Goal: Communication & Community: Answer question/provide support

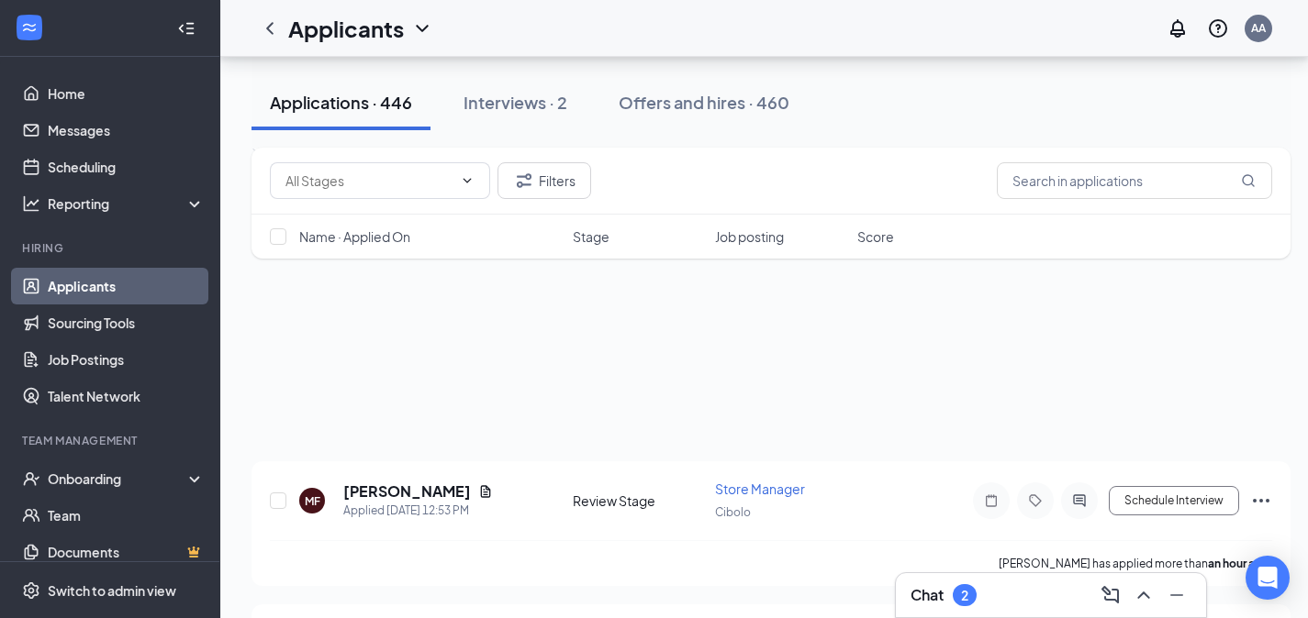
scroll to position [8665, 0]
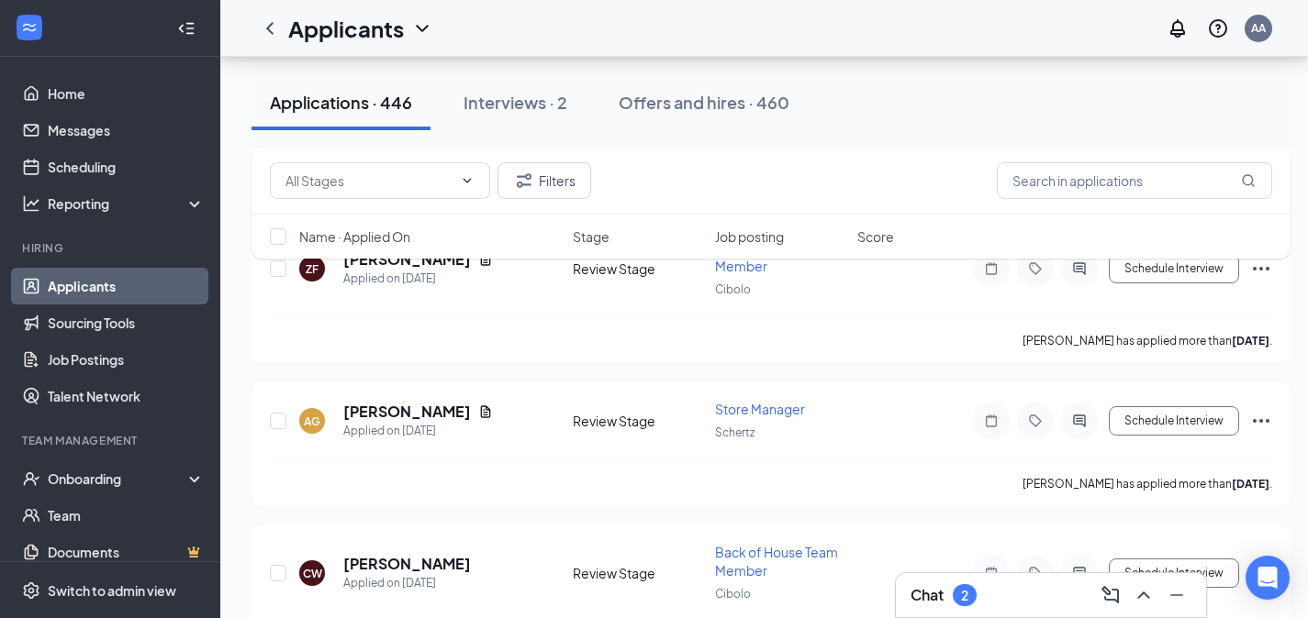
click at [1002, 592] on div "Chat 2" at bounding box center [1050, 595] width 281 height 29
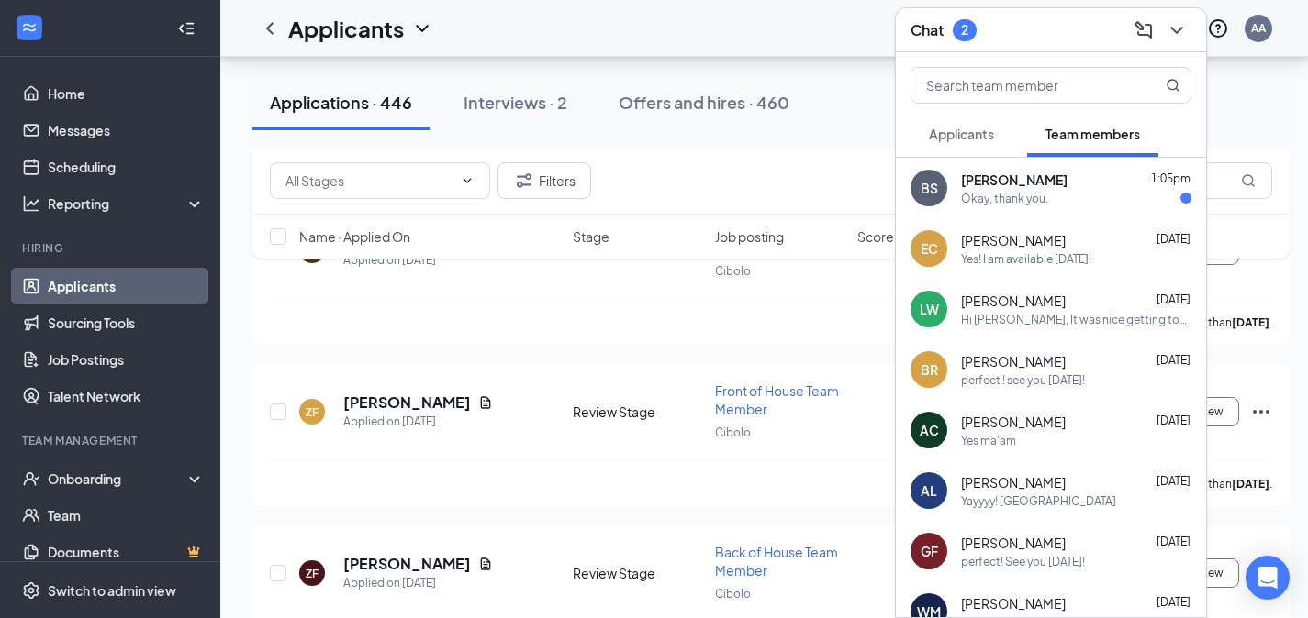
scroll to position [8646, 0]
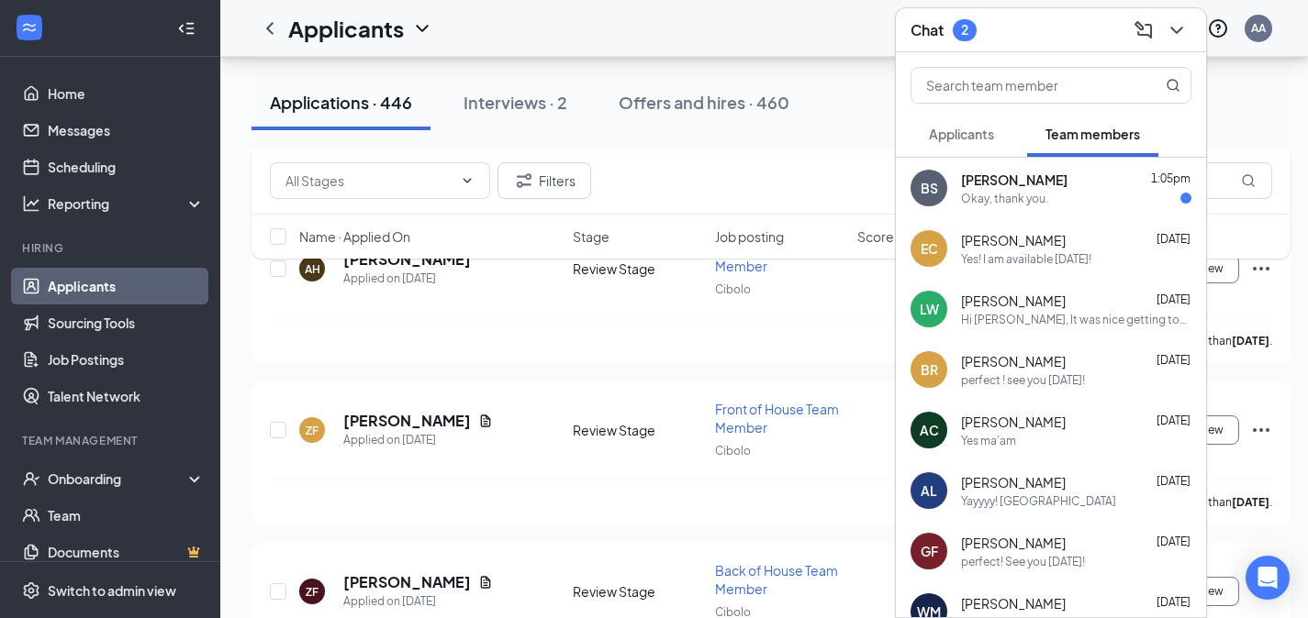
click at [961, 146] on button "Applicants" at bounding box center [961, 134] width 102 height 46
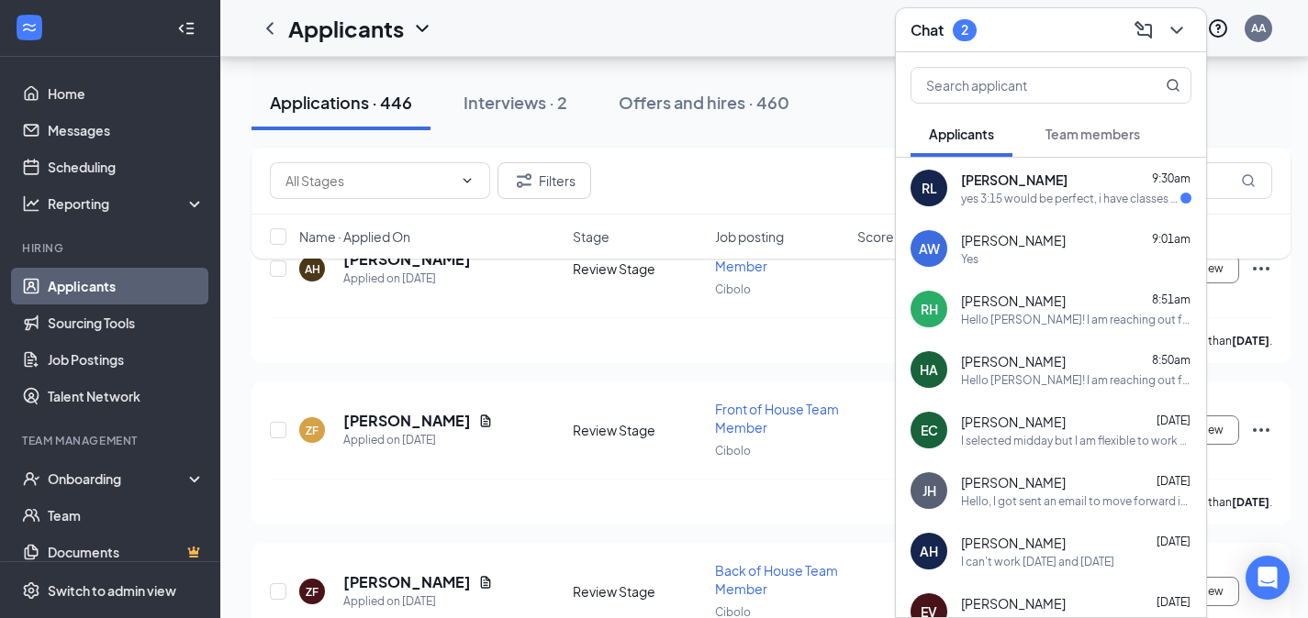
click at [969, 181] on span "[PERSON_NAME]" at bounding box center [1014, 180] width 106 height 18
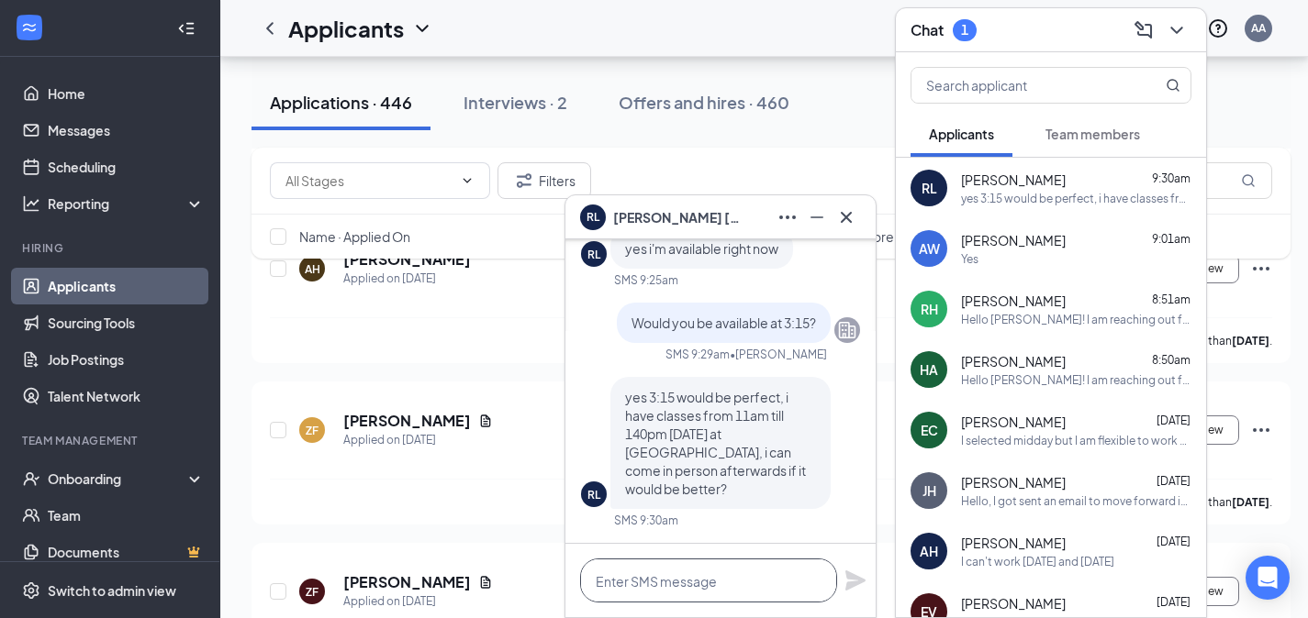
click at [659, 595] on textarea at bounding box center [708, 581] width 257 height 44
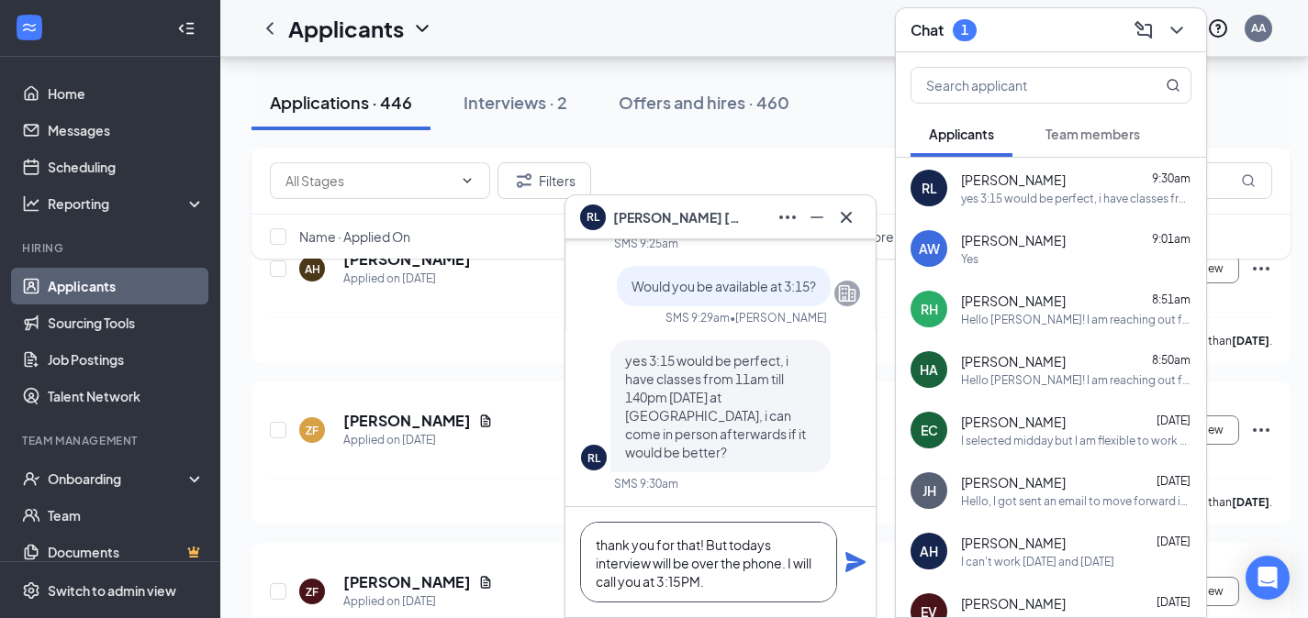
type textarea "thank you for that! But todays interview will be over the phone. I will call yo…"
click at [855, 564] on icon "Plane" at bounding box center [855, 562] width 20 height 20
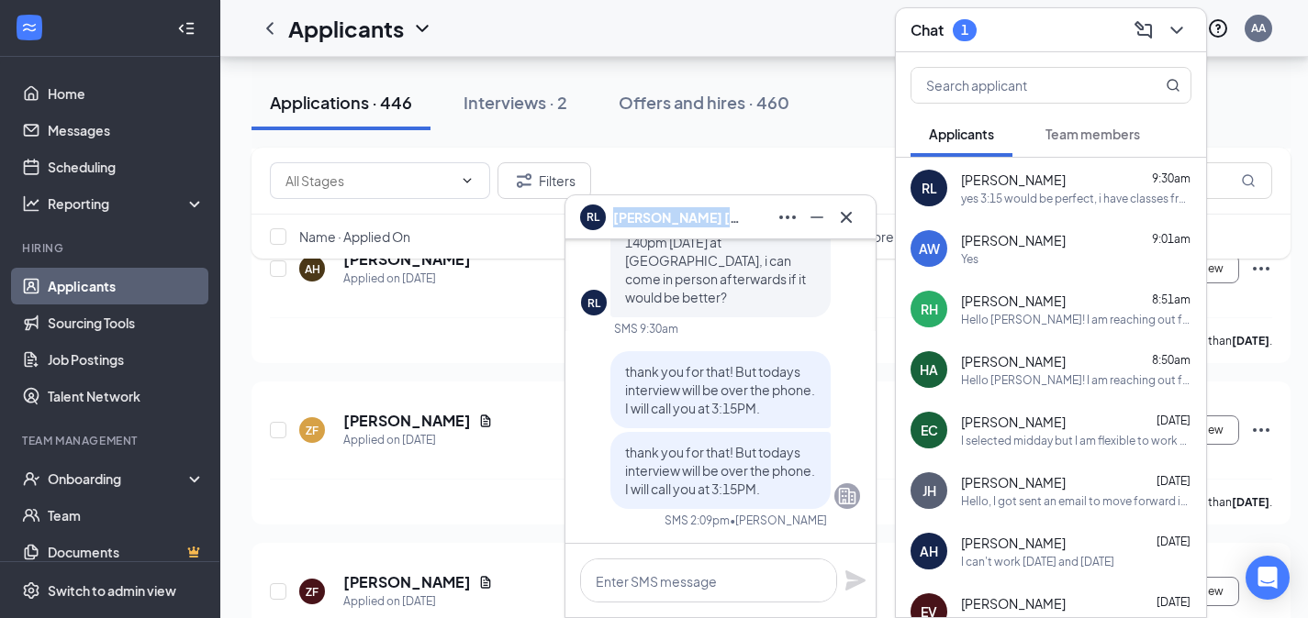
copy span "[PERSON_NAME]"
drag, startPoint x: 707, startPoint y: 225, endPoint x: 614, endPoint y: 224, distance: 92.7
click at [614, 224] on div "[PERSON_NAME]" at bounding box center [720, 217] width 281 height 29
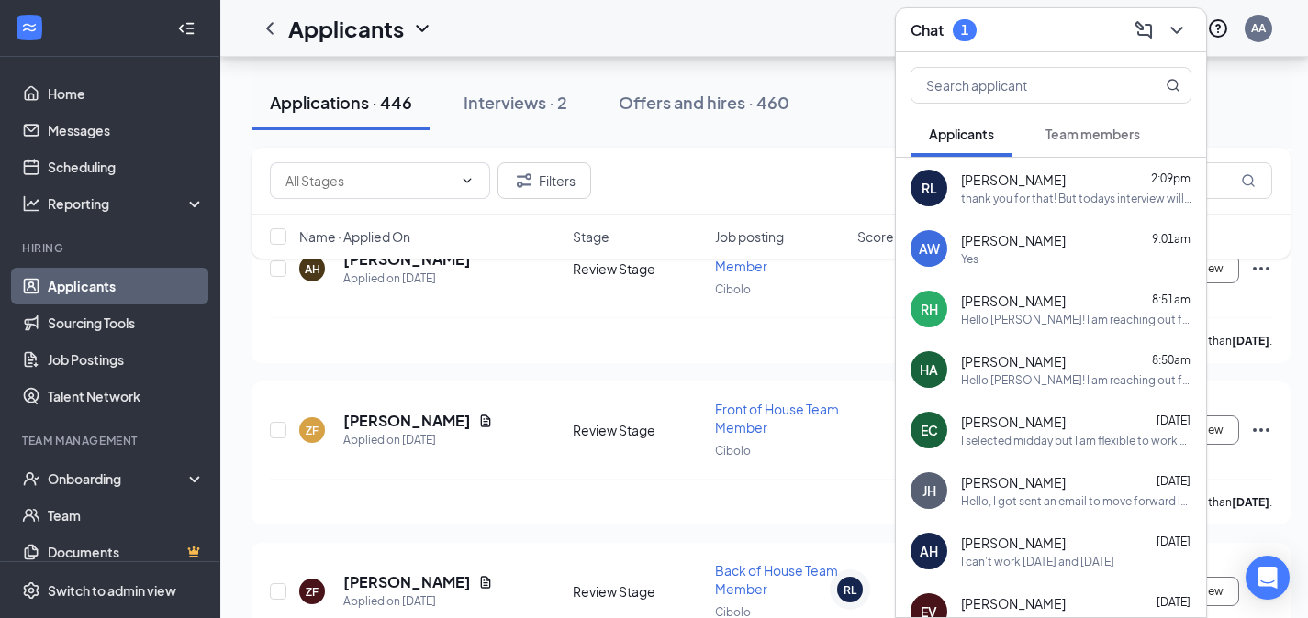
click at [1075, 126] on span "Team members" at bounding box center [1092, 134] width 95 height 17
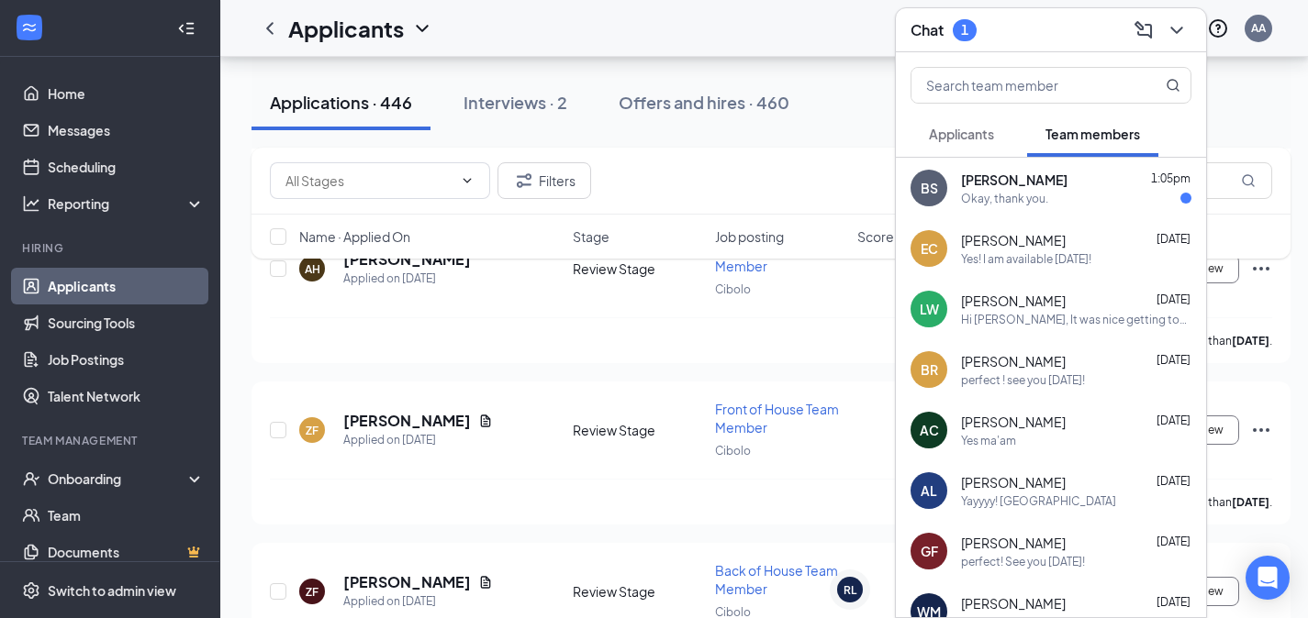
click at [1058, 207] on div "BS [PERSON_NAME] 1:05pm Okay, thank you." at bounding box center [1051, 188] width 310 height 61
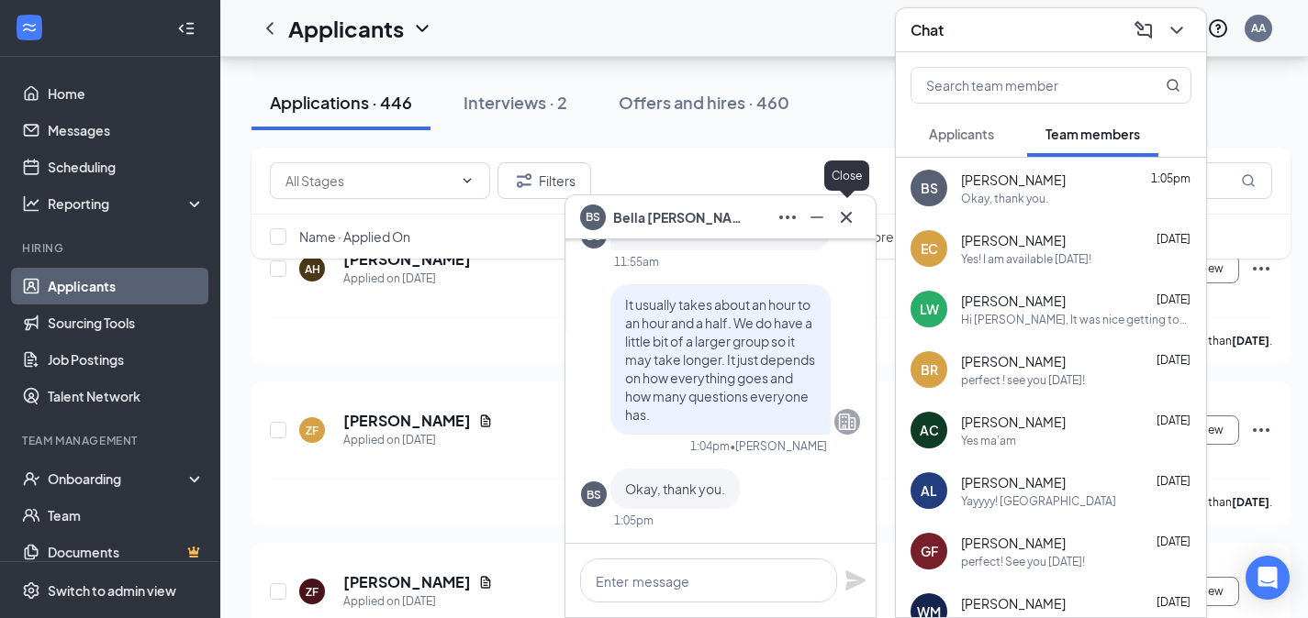
click at [855, 208] on icon "Cross" at bounding box center [846, 217] width 22 height 22
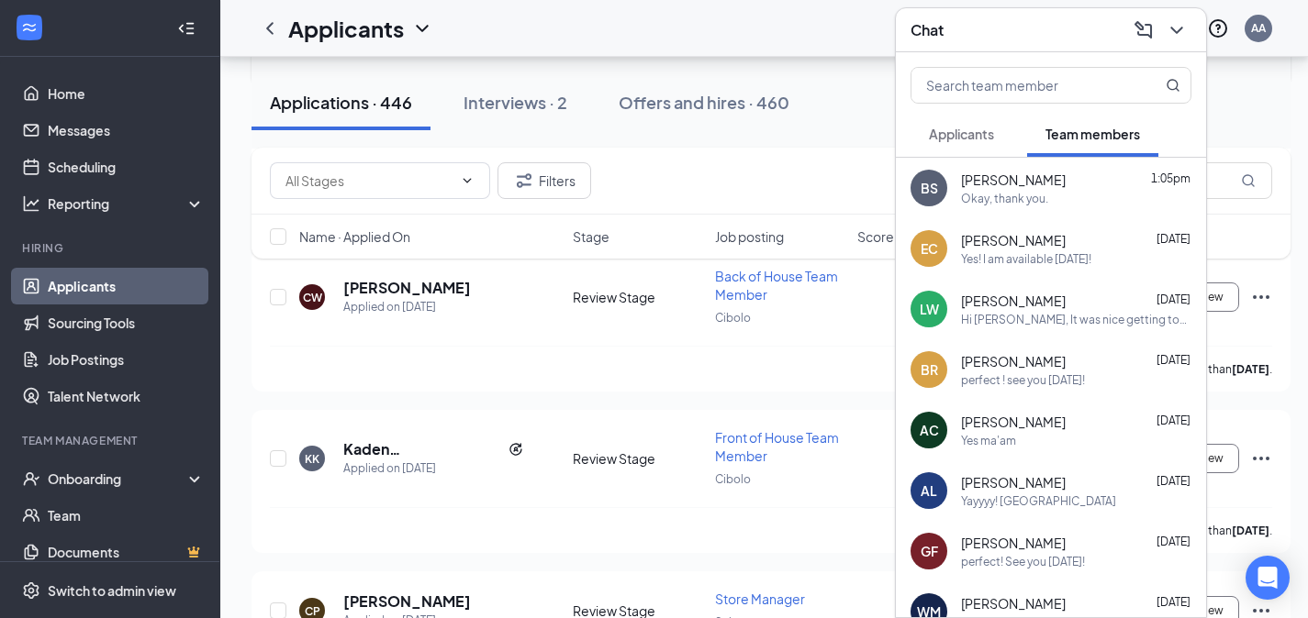
scroll to position [9247, 0]
click at [976, 138] on span "Applicants" at bounding box center [961, 134] width 65 height 17
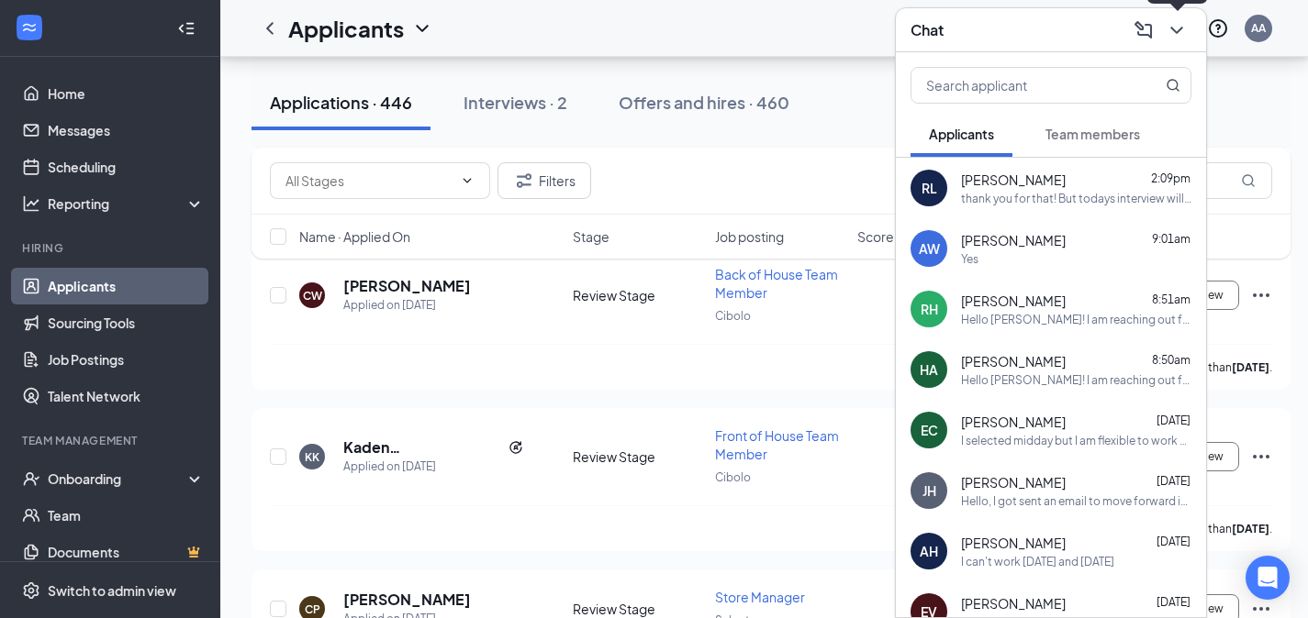
click at [1168, 23] on icon "ChevronDown" at bounding box center [1176, 30] width 22 height 22
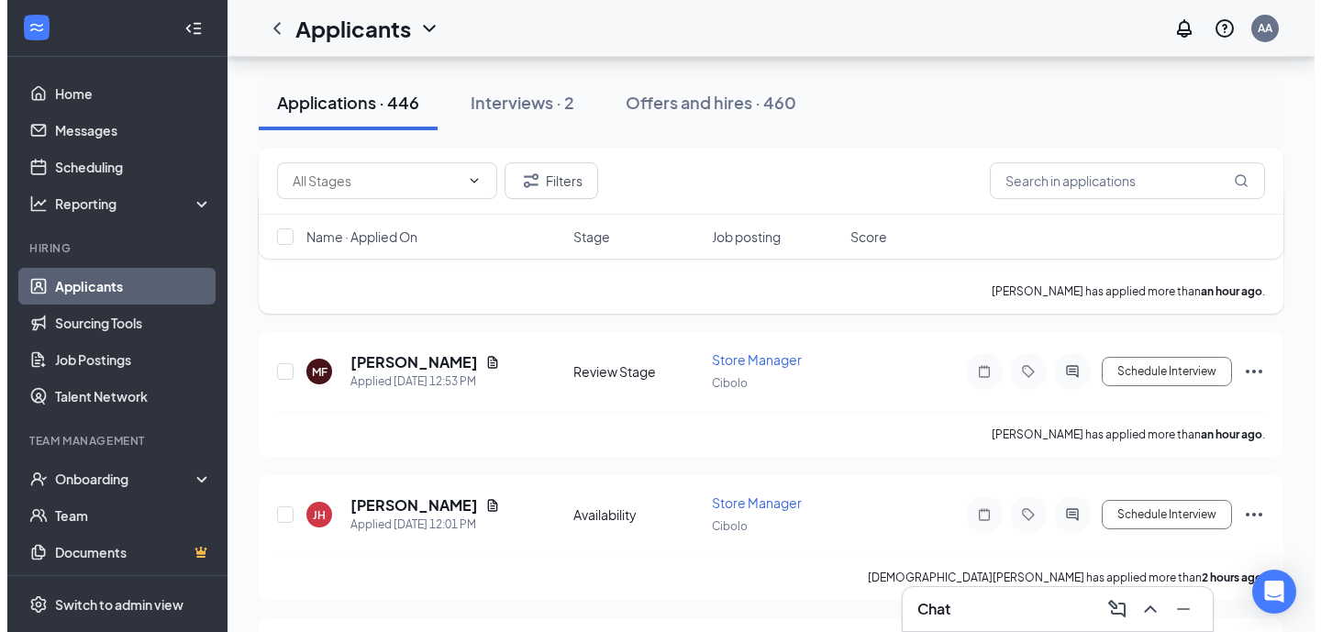
scroll to position [440, 0]
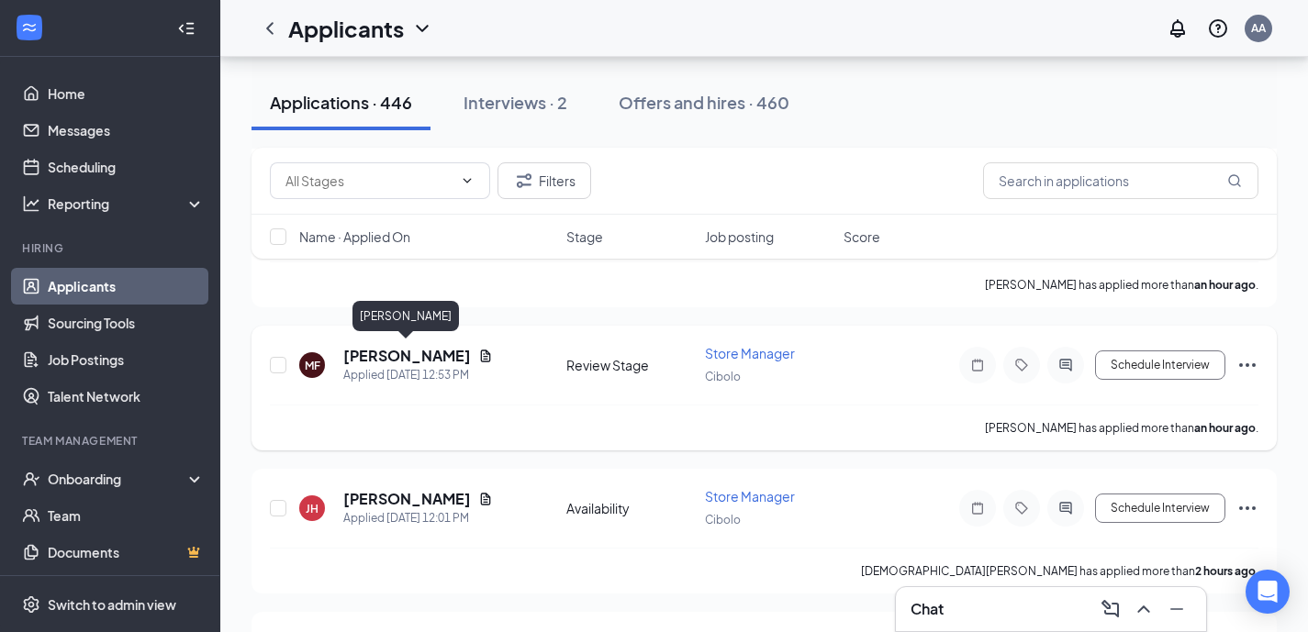
click at [441, 354] on h5 "[PERSON_NAME]" at bounding box center [407, 356] width 128 height 20
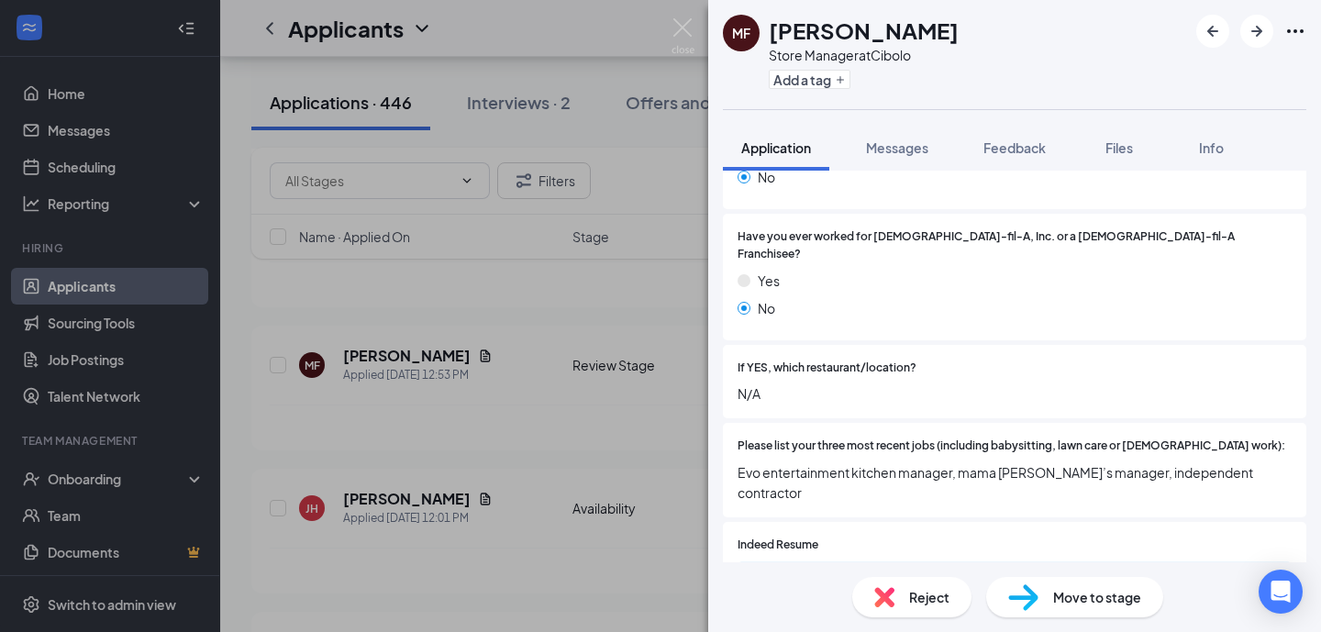
scroll to position [462, 0]
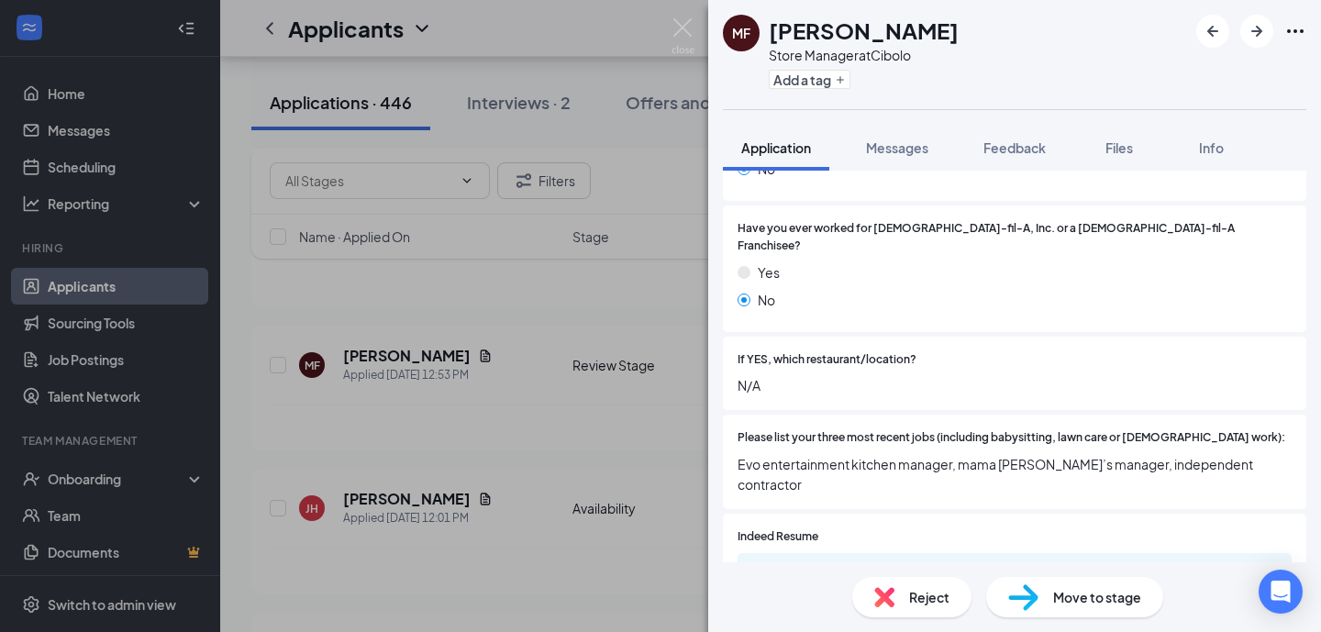
click at [573, 503] on div "MF MASON FUENTES Store Manager at Cibolo Add a tag Application Messages Feedbac…" at bounding box center [660, 316] width 1321 height 632
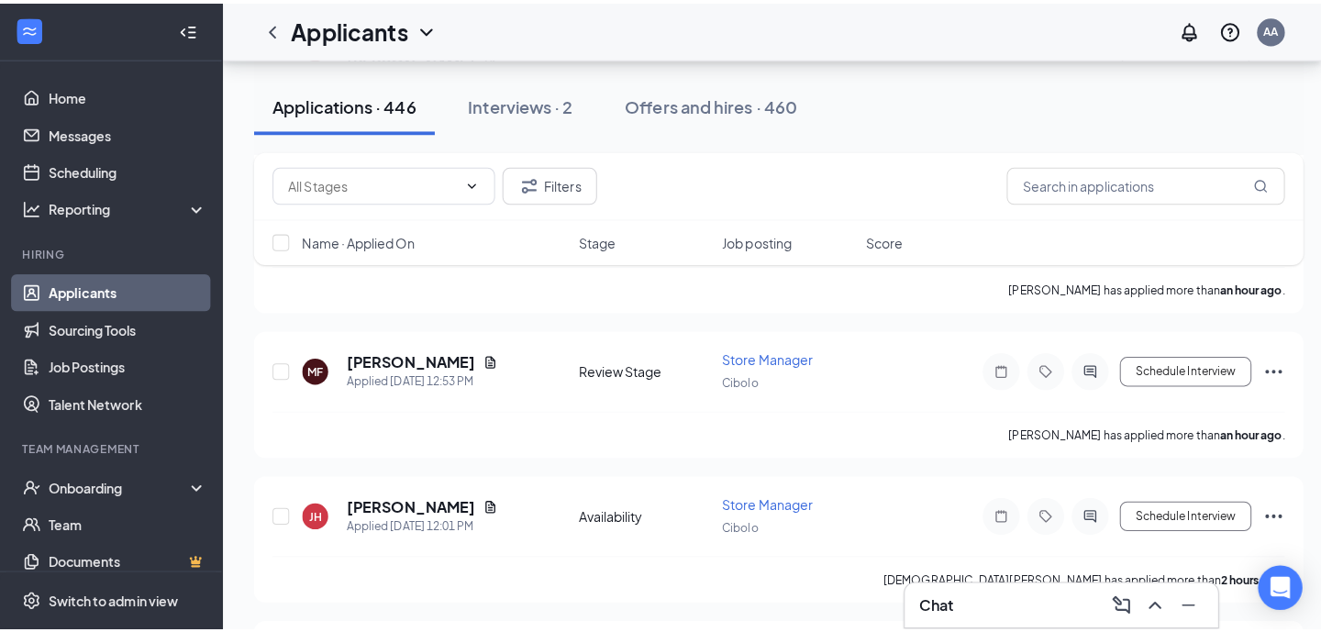
scroll to position [551, 0]
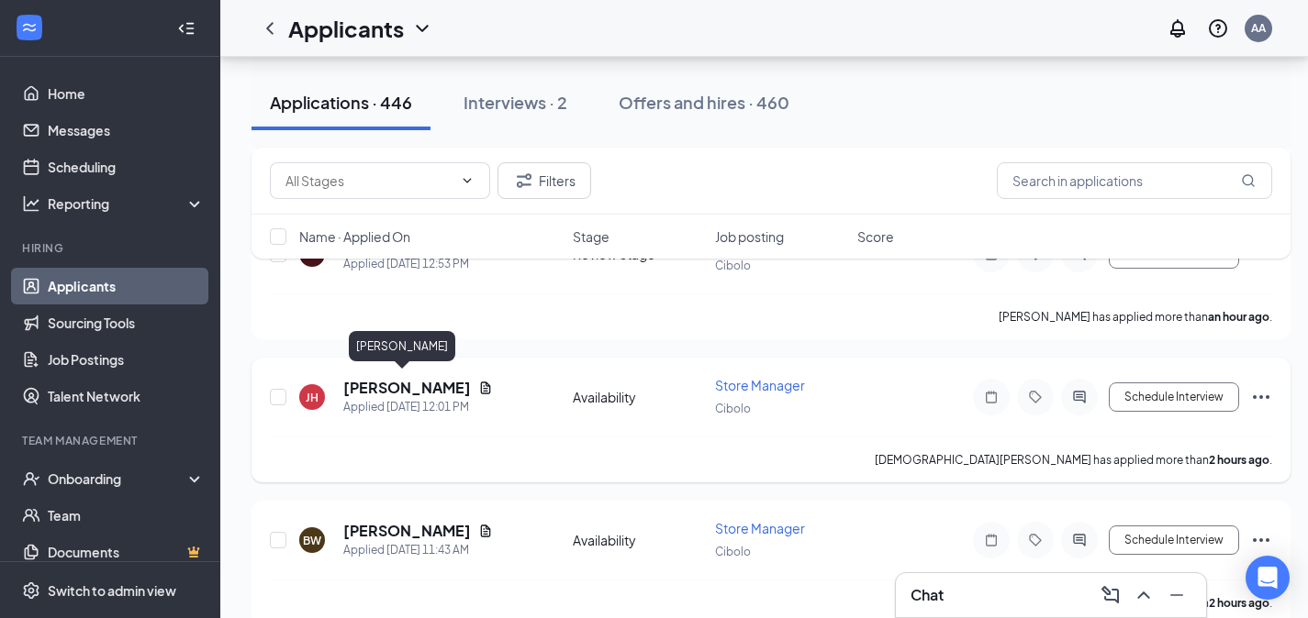
click at [414, 380] on h5 "[PERSON_NAME]" at bounding box center [407, 388] width 128 height 20
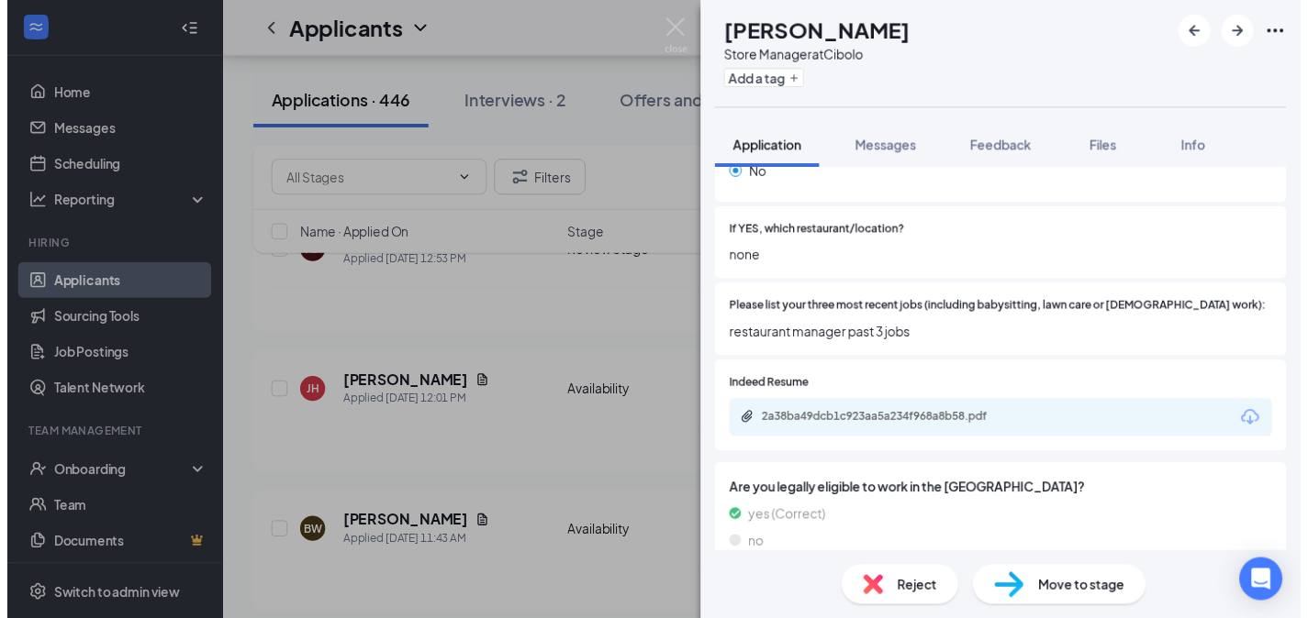
scroll to position [609, 0]
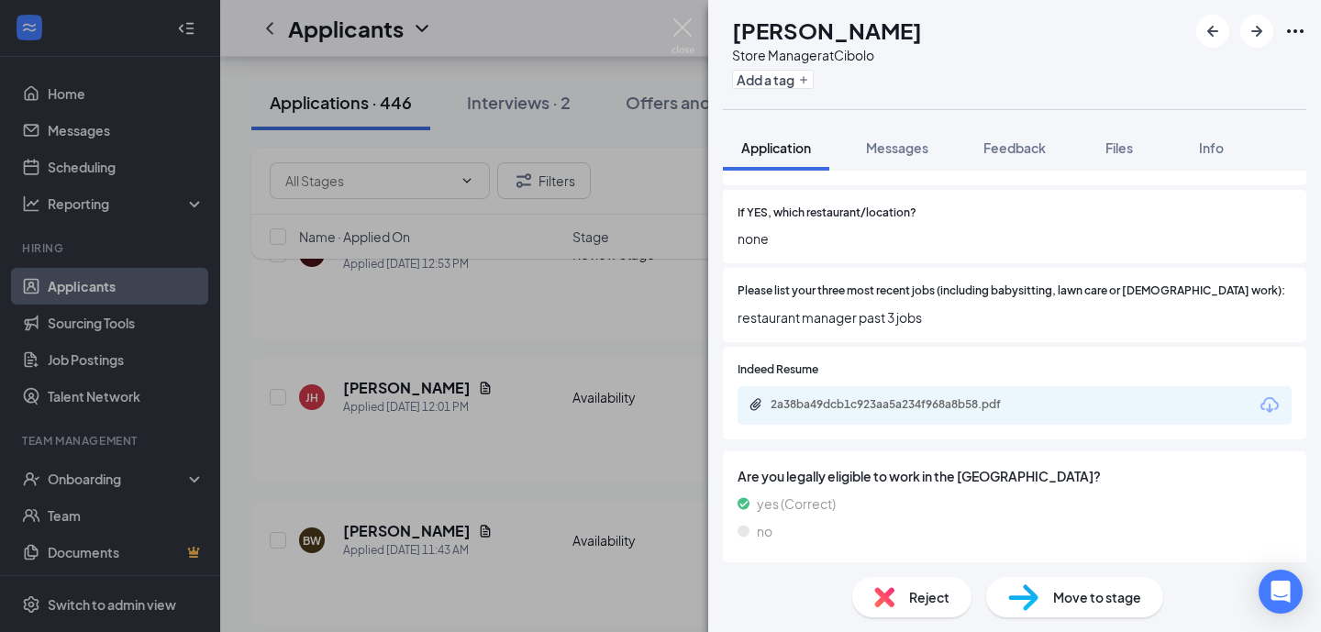
click at [917, 386] on div "2a38ba49dcb1c923aa5a234f968a8b58.pdf" at bounding box center [1015, 405] width 554 height 39
click at [918, 386] on div "2a38ba49dcb1c923aa5a234f968a8b58.pdf" at bounding box center [1015, 405] width 554 height 39
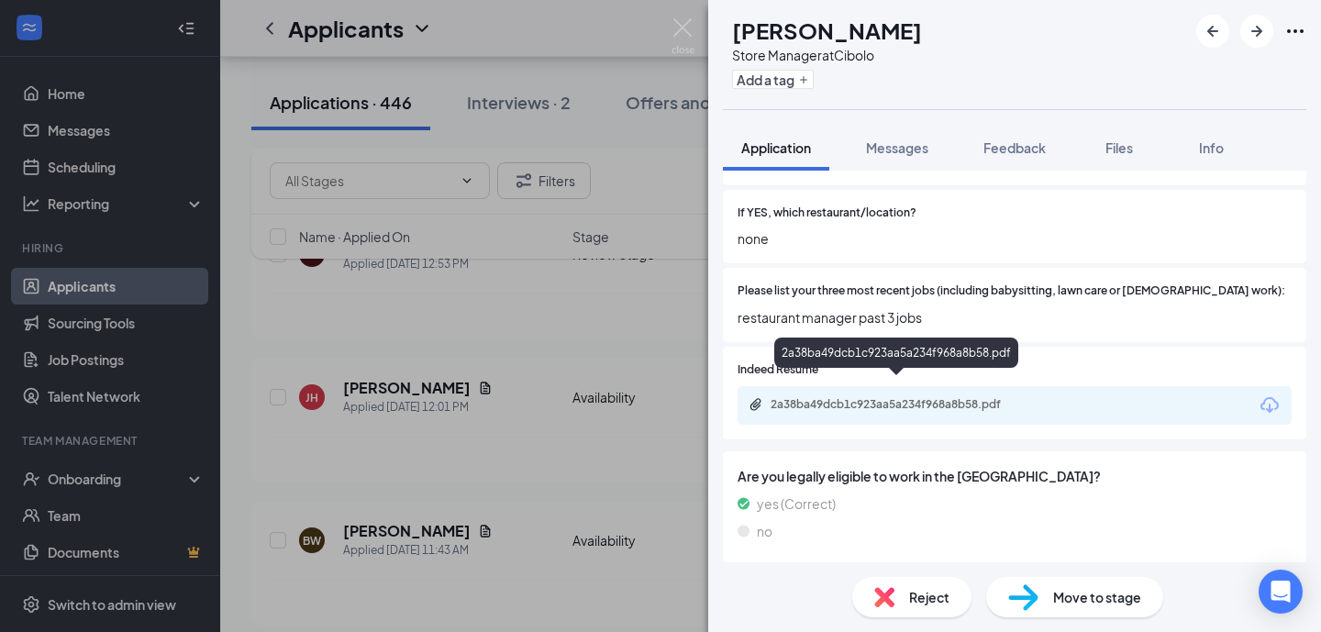
click at [918, 397] on div "2a38ba49dcb1c923aa5a234f968a8b58.pdf" at bounding box center [899, 404] width 257 height 15
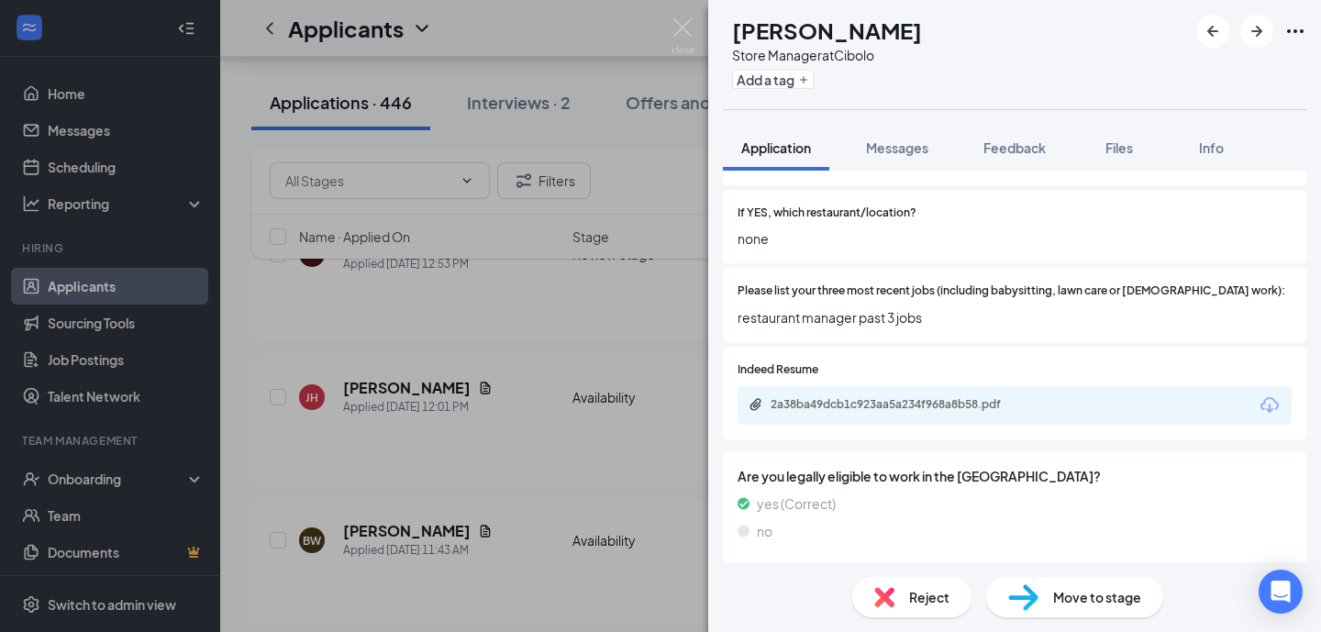
click at [635, 482] on div "JH Jesus Herrera Store Manager at Cibolo Add a tag Application Messages Feedbac…" at bounding box center [660, 316] width 1321 height 632
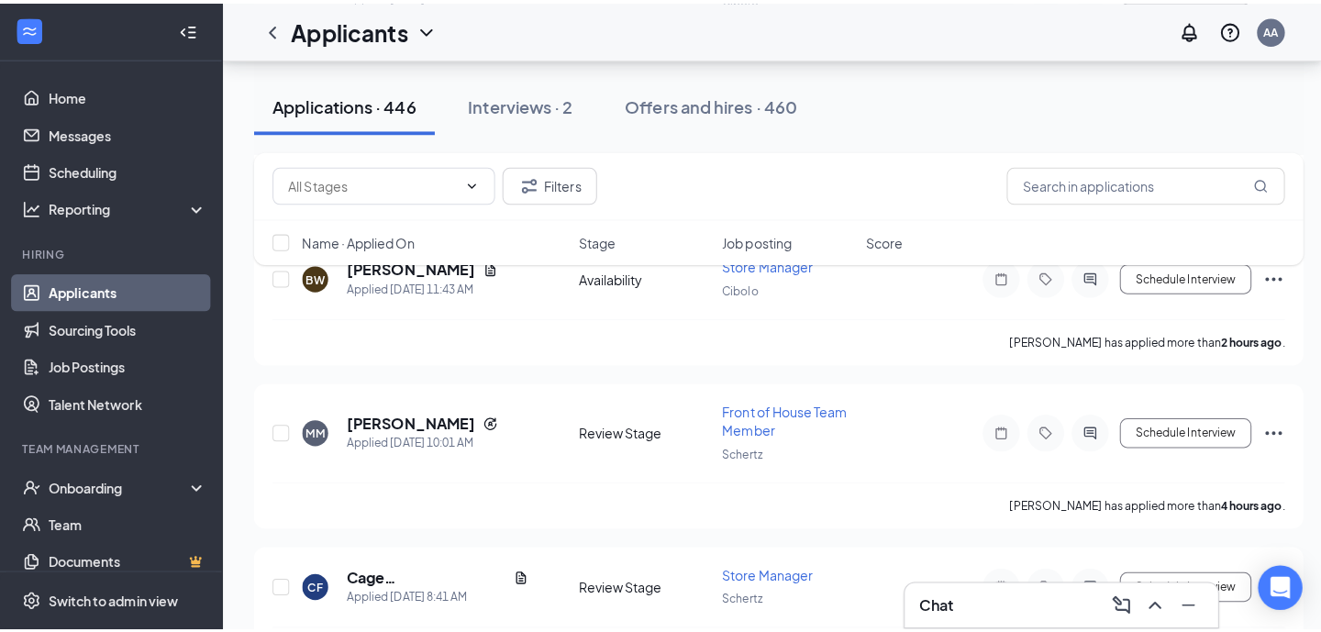
scroll to position [823, 0]
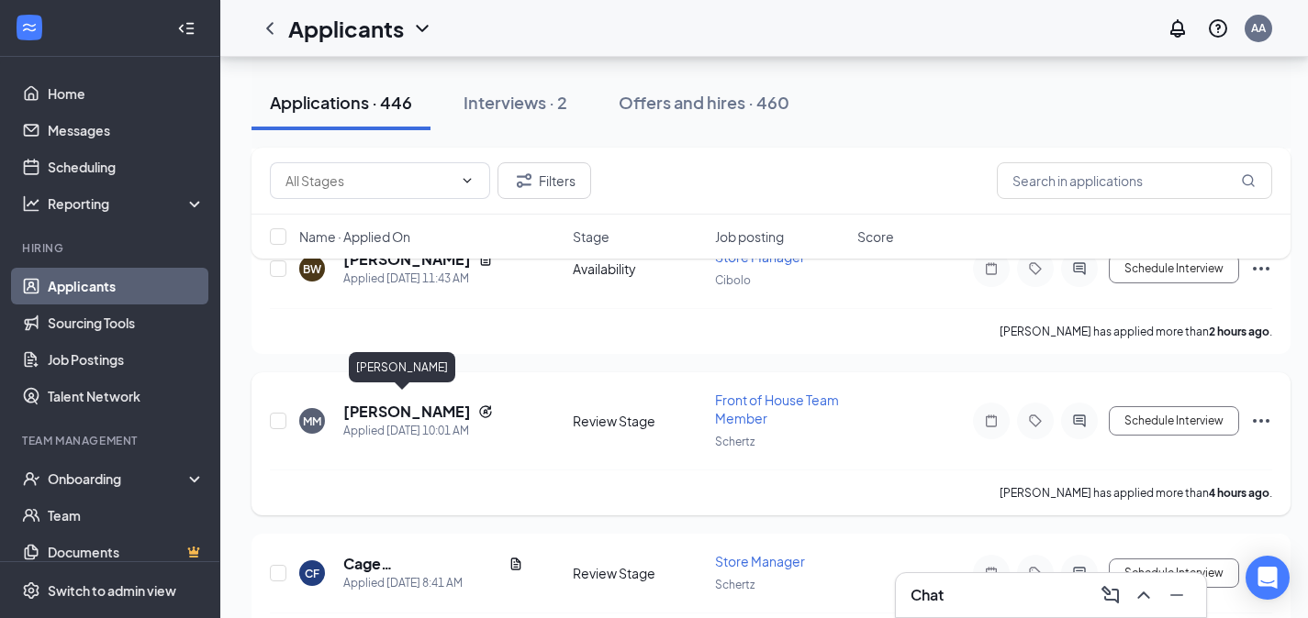
click at [403, 409] on h5 "[PERSON_NAME]" at bounding box center [407, 412] width 128 height 20
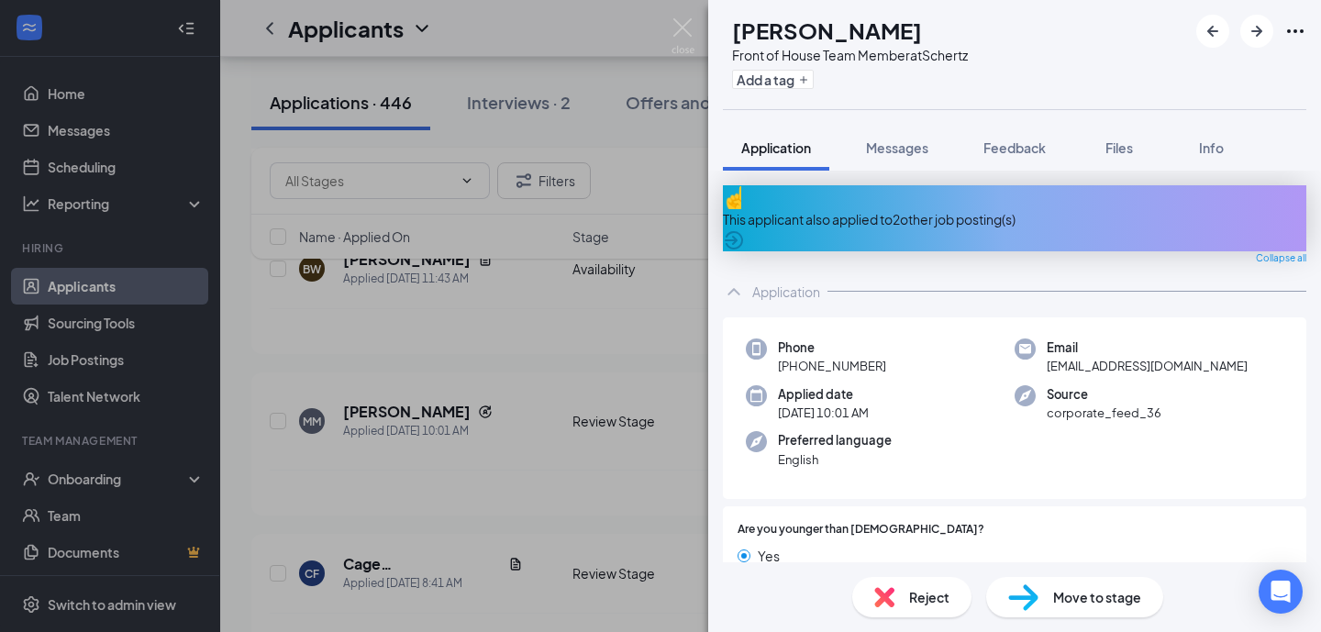
click at [986, 212] on div "This applicant also applied to 2 other job posting(s)" at bounding box center [1015, 219] width 584 height 20
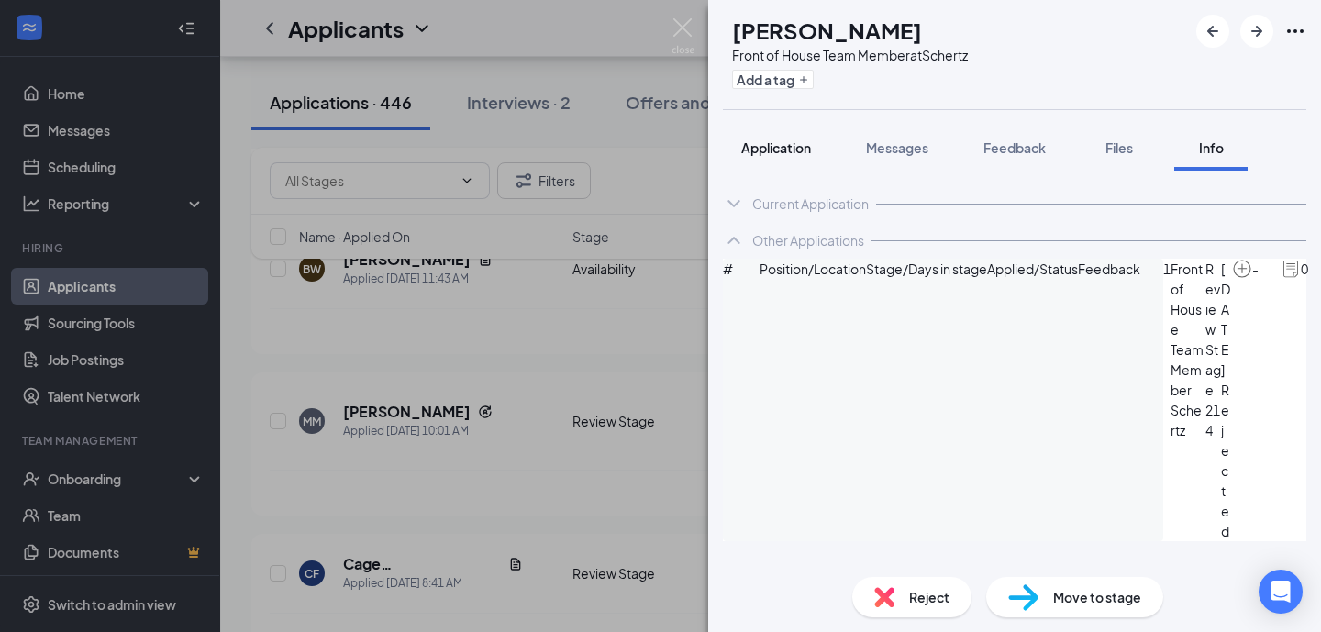
click at [800, 152] on span "Application" at bounding box center [776, 147] width 70 height 17
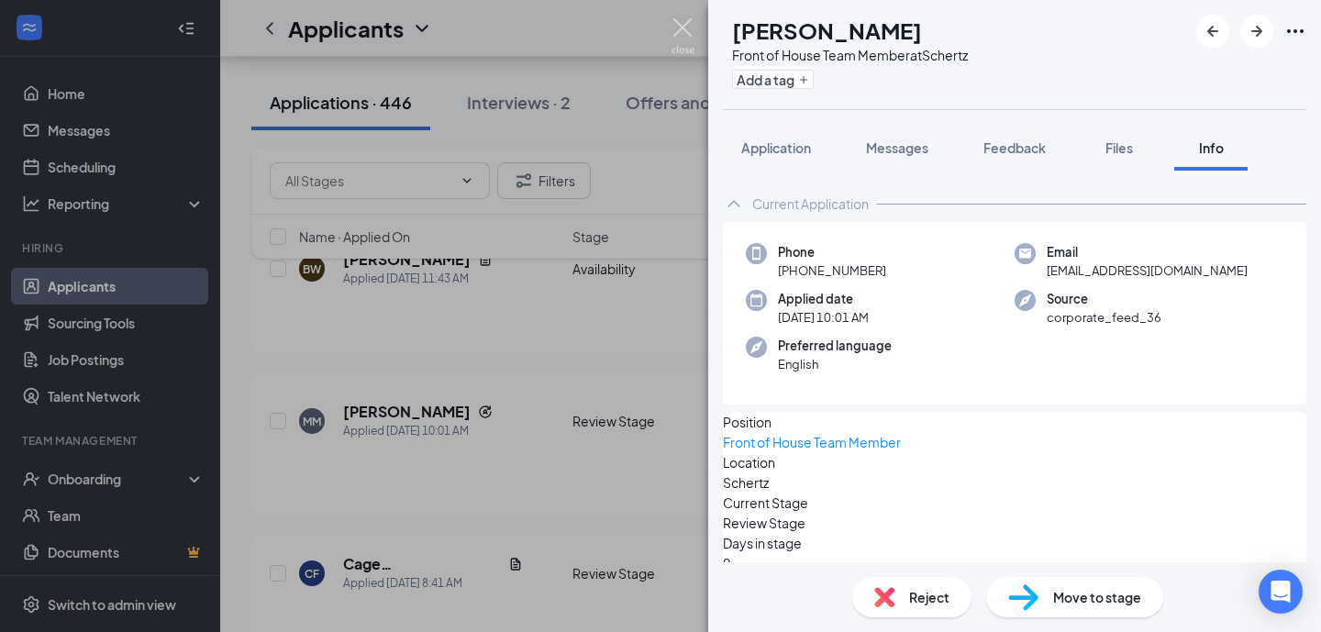
click at [681, 22] on img at bounding box center [683, 36] width 23 height 36
